Goal: Navigation & Orientation: Go to known website

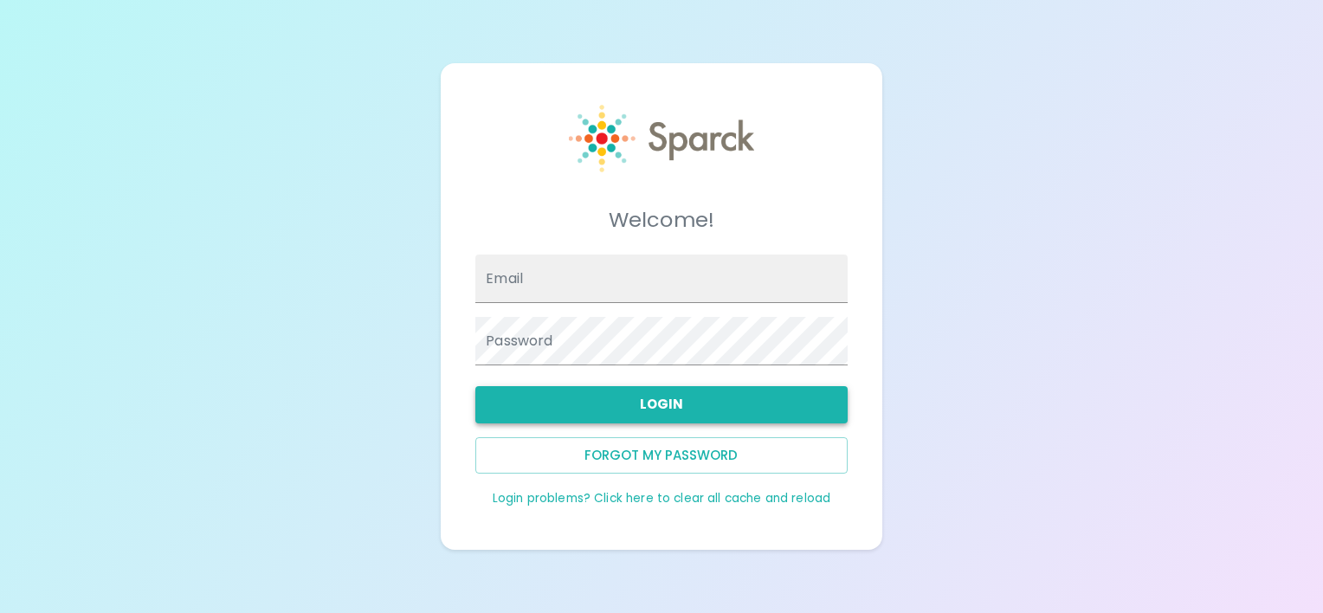
type input "[EMAIL_ADDRESS][DOMAIN_NAME]"
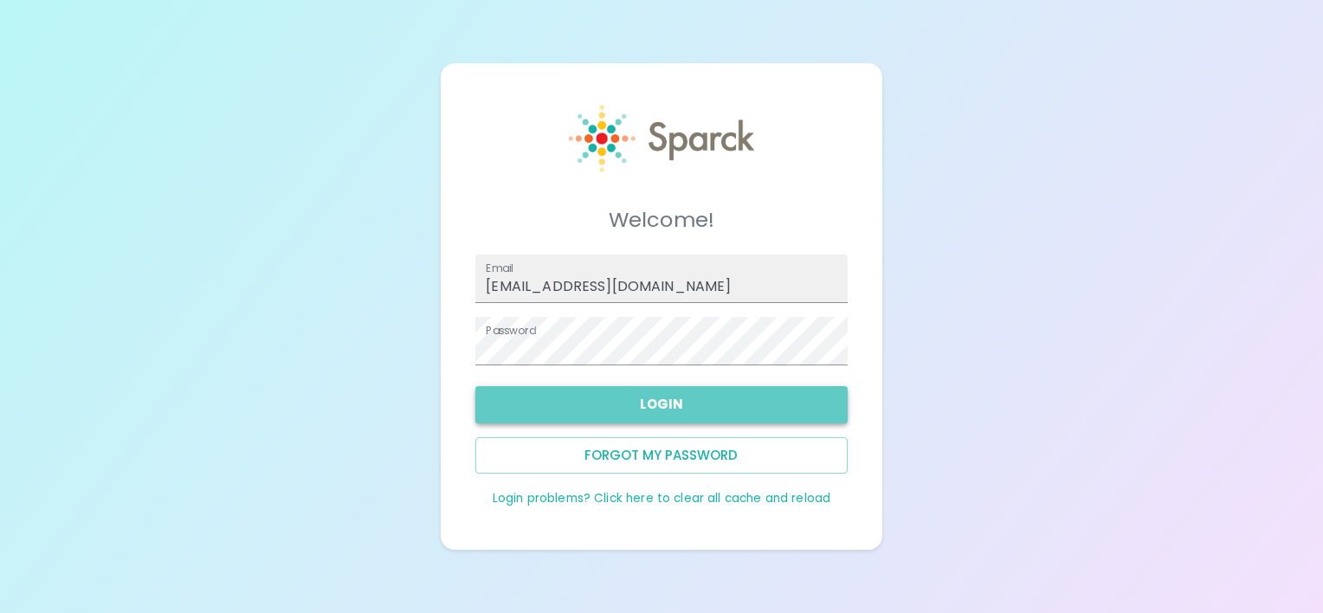
click at [662, 410] on button "Login" at bounding box center [660, 404] width 371 height 36
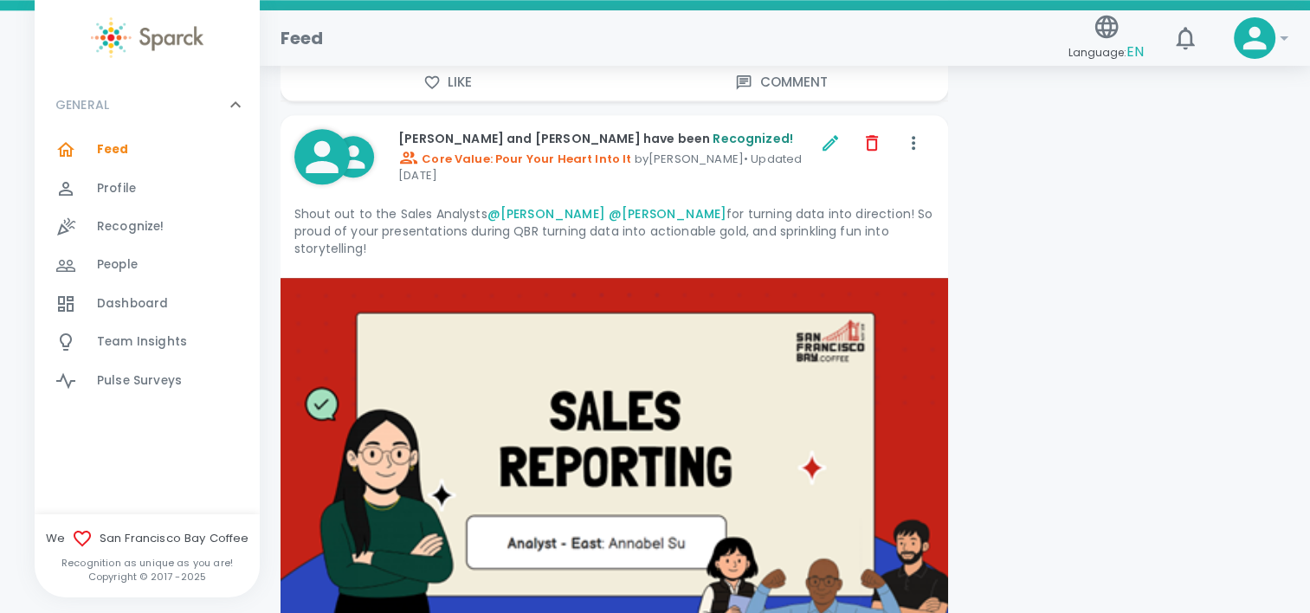
scroll to position [8528, 0]
